Goal: Task Accomplishment & Management: Use online tool/utility

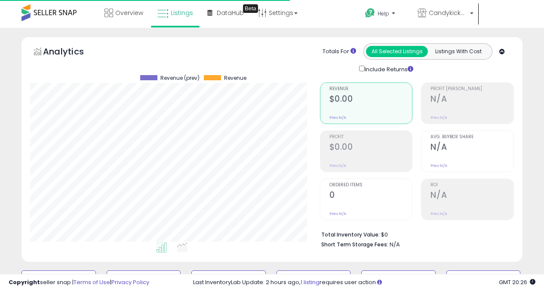
select select "**********"
select select "**"
type button "all_selected"
type button "listings_with_cost"
